Goal: Task Accomplishment & Management: Manage account settings

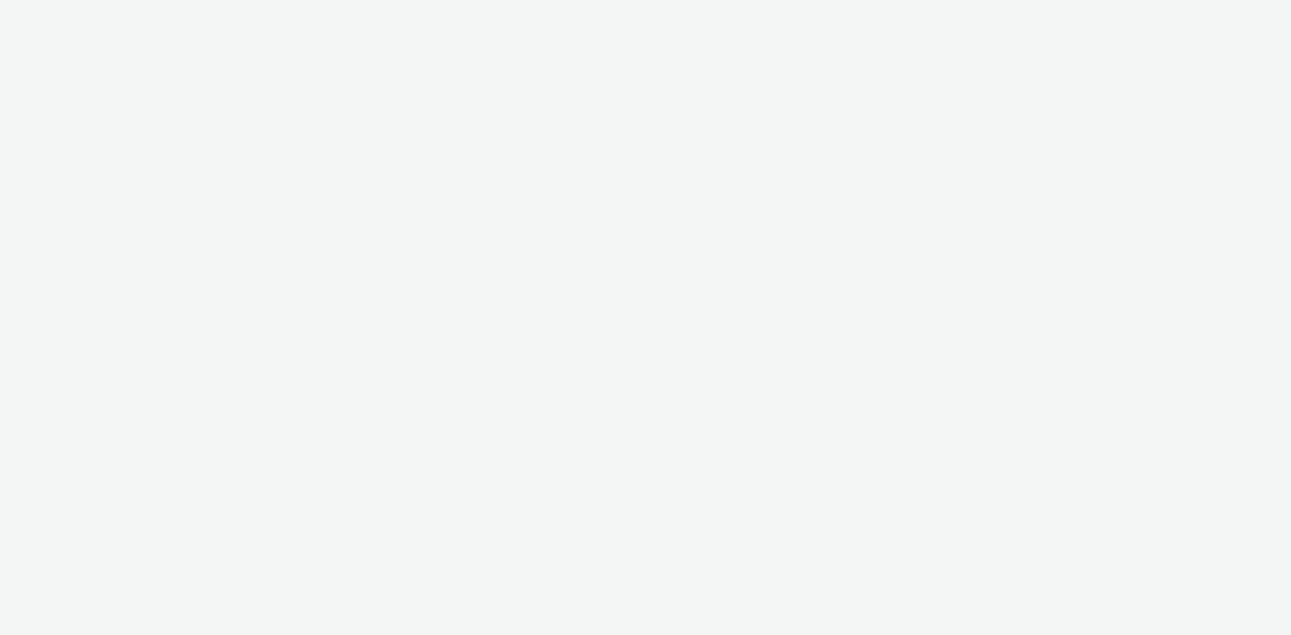
select select "97b78be7-b7c1-427d-93eb-a13be4d88a0a"
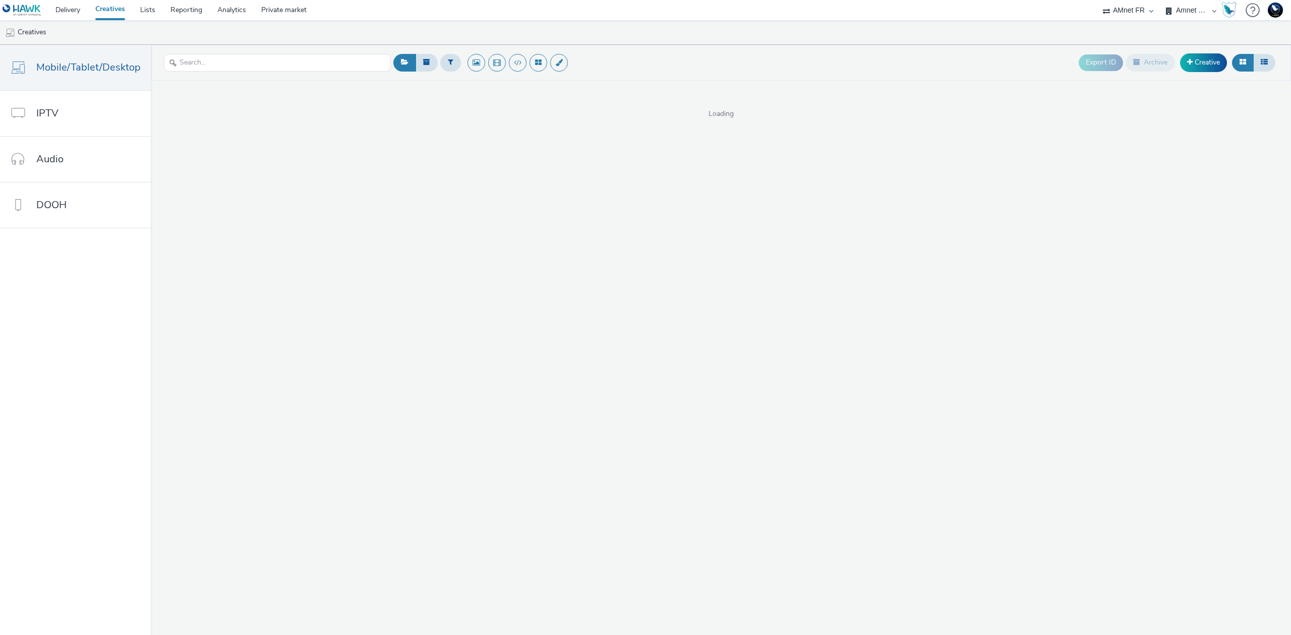
select select "74ee30ea-faea-4dd3-a1ad-716b3210ee10"
select select "ed86ec94-e5cc-4656-947e-a83427878125"
select select "74ee30ea-faea-4dd3-a1ad-716b3210ee10"
